Goal: Information Seeking & Learning: Learn about a topic

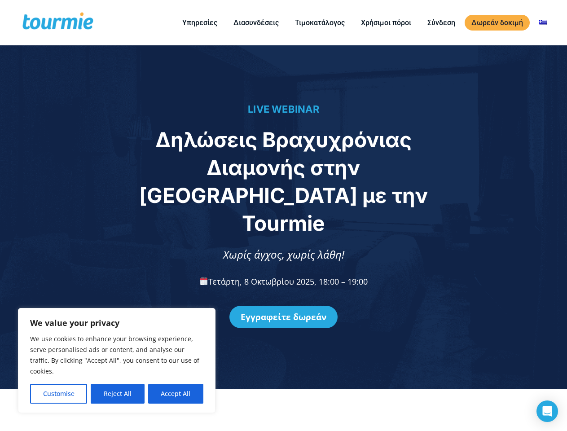
click at [283, 215] on span "Δηλώσεις Βραχυχρόνιας Διαμονής στην [GEOGRAPHIC_DATA] με την Tourmie" at bounding box center [283, 181] width 289 height 109
click at [58, 394] on button "Customise" at bounding box center [58, 394] width 57 height 20
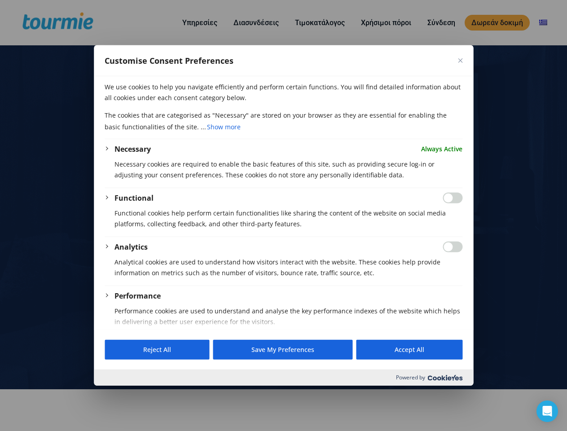
click at [117, 394] on div at bounding box center [283, 215] width 567 height 431
click at [176, 237] on div "Functional Functional cookies help perform certain functionalities like sharing…" at bounding box center [288, 215] width 348 height 44
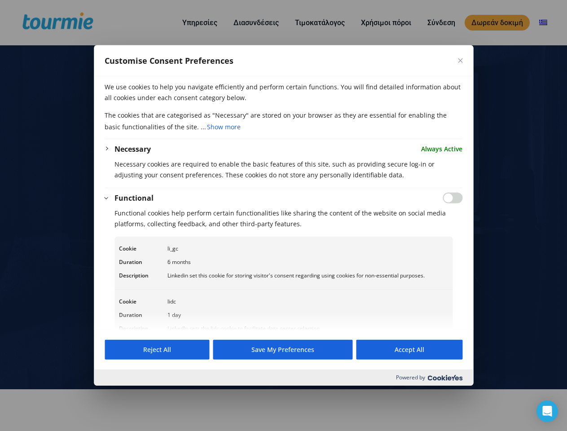
click at [200, 22] on div at bounding box center [283, 215] width 567 height 431
click at [386, 22] on div at bounding box center [283, 215] width 567 height 431
click at [547, 411] on icon "Open Intercom Messenger" at bounding box center [547, 411] width 9 height 11
